Goal: Check status: Check status

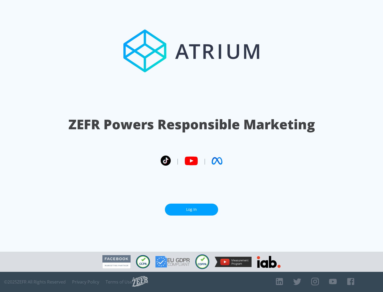
click at [191, 210] on link "Log In" at bounding box center [191, 210] width 53 height 12
